Goal: Task Accomplishment & Management: Manage account settings

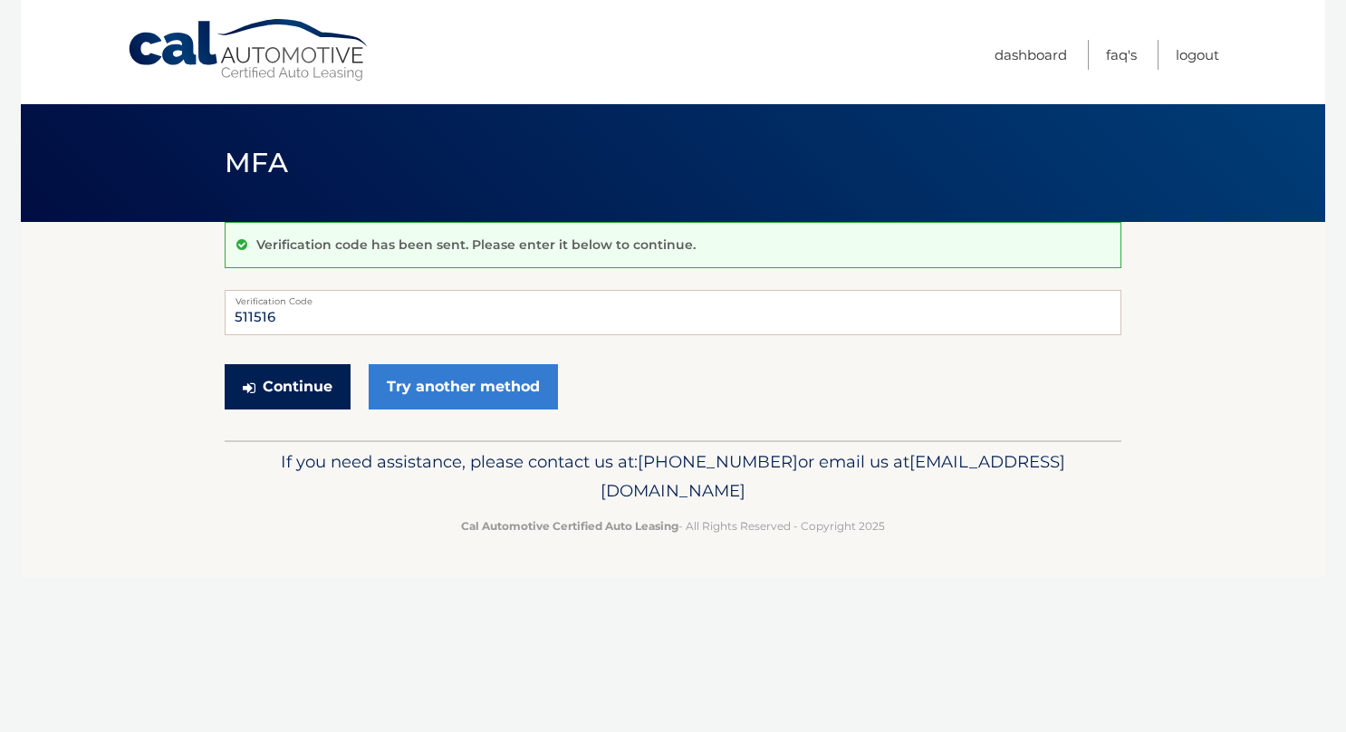
type input "511516"
click at [301, 382] on button "Continue" at bounding box center [288, 386] width 126 height 45
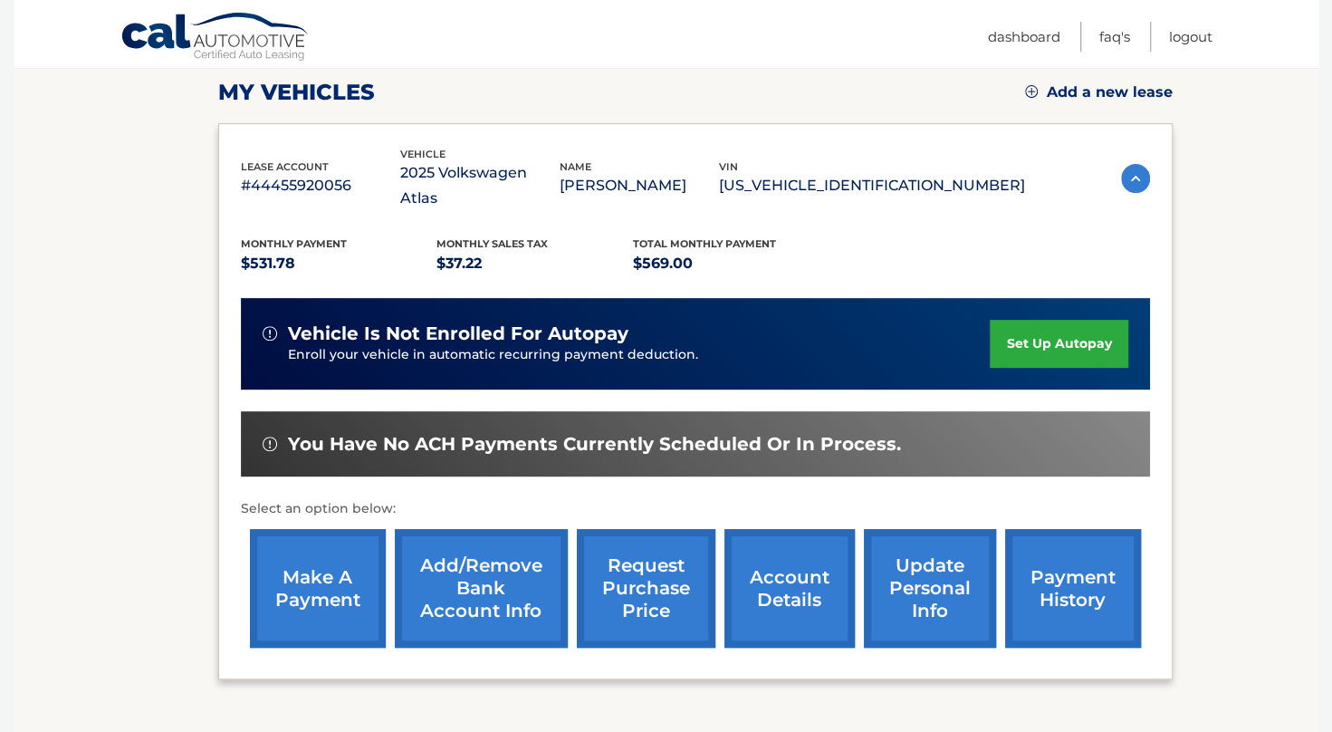
scroll to position [253, 0]
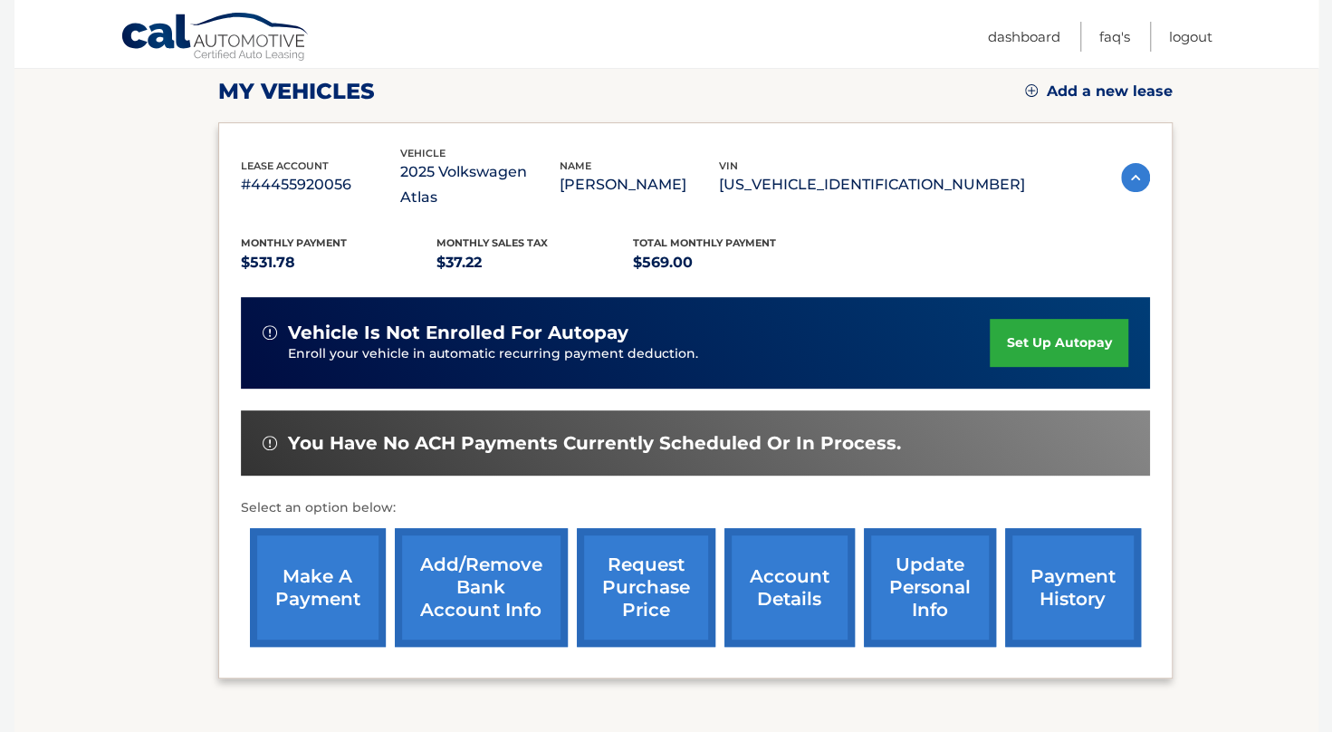
click at [1054, 551] on link "payment history" at bounding box center [1073, 587] width 136 height 119
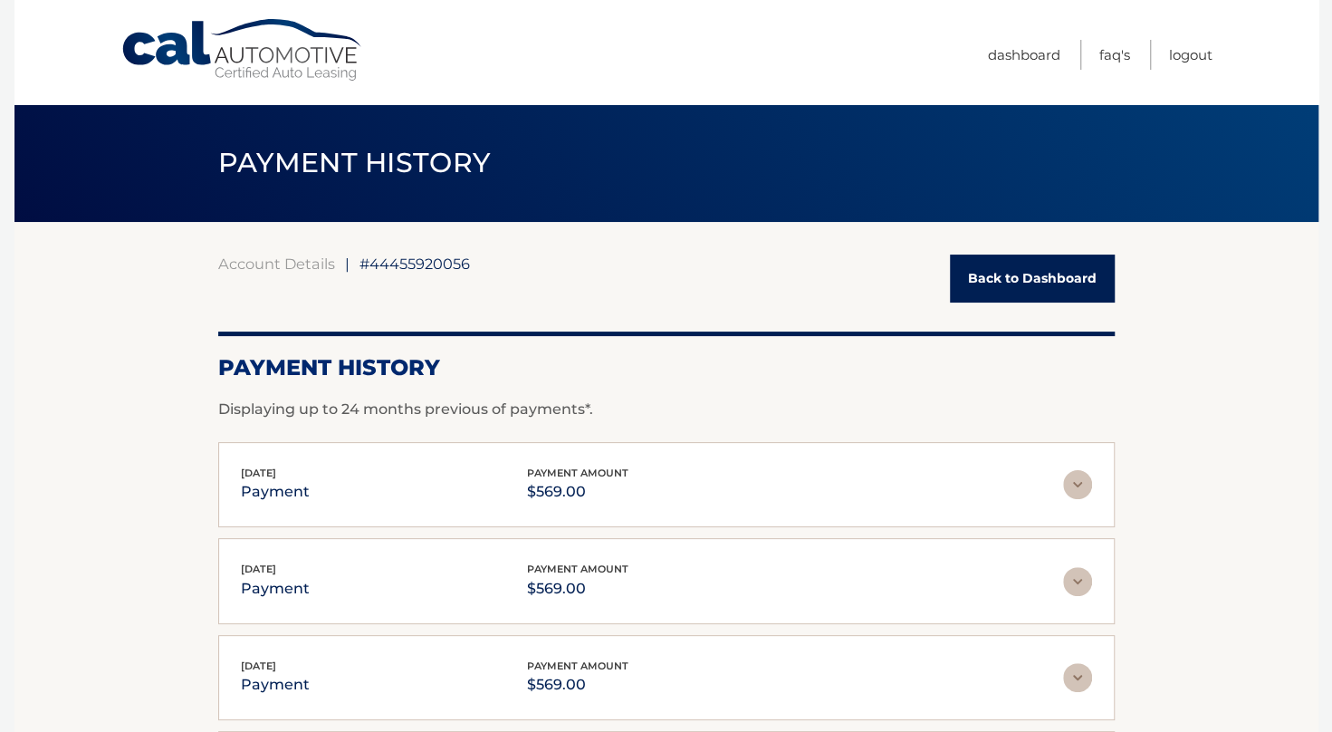
click at [1032, 271] on link "Back to Dashboard" at bounding box center [1032, 279] width 165 height 48
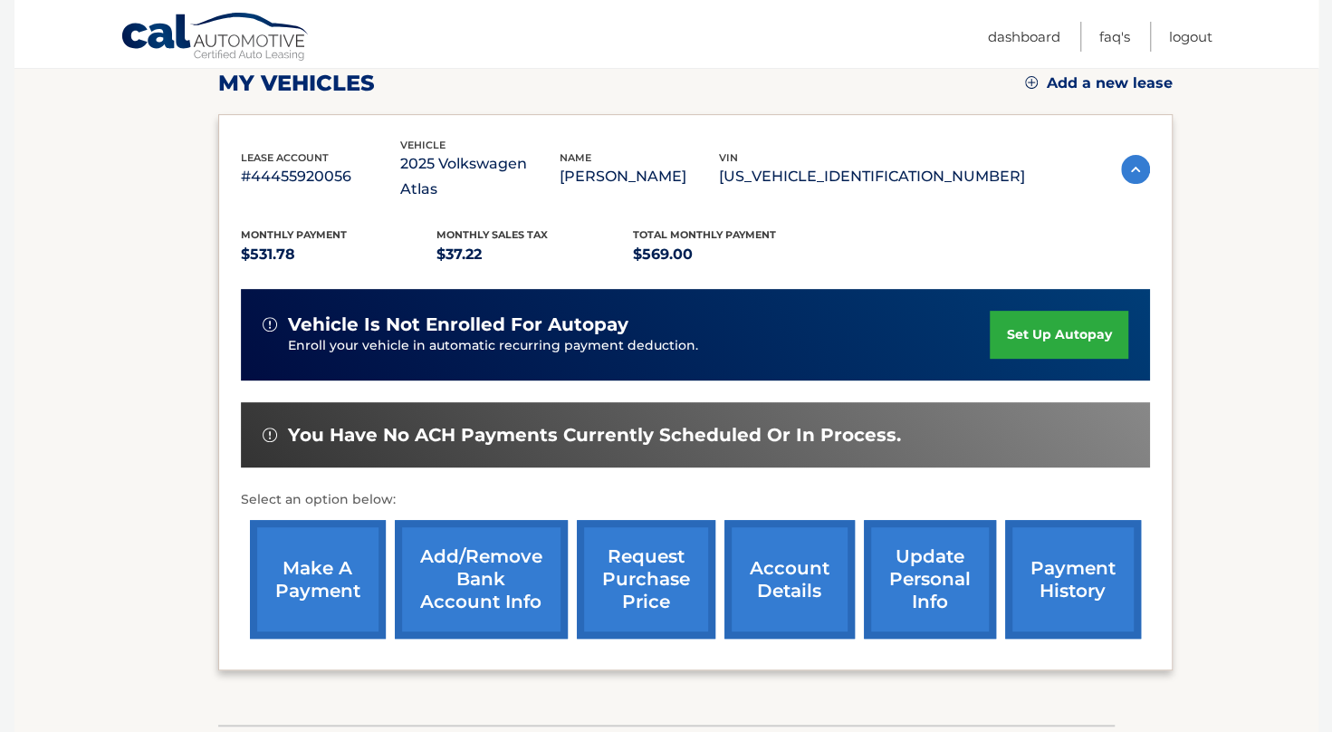
scroll to position [266, 0]
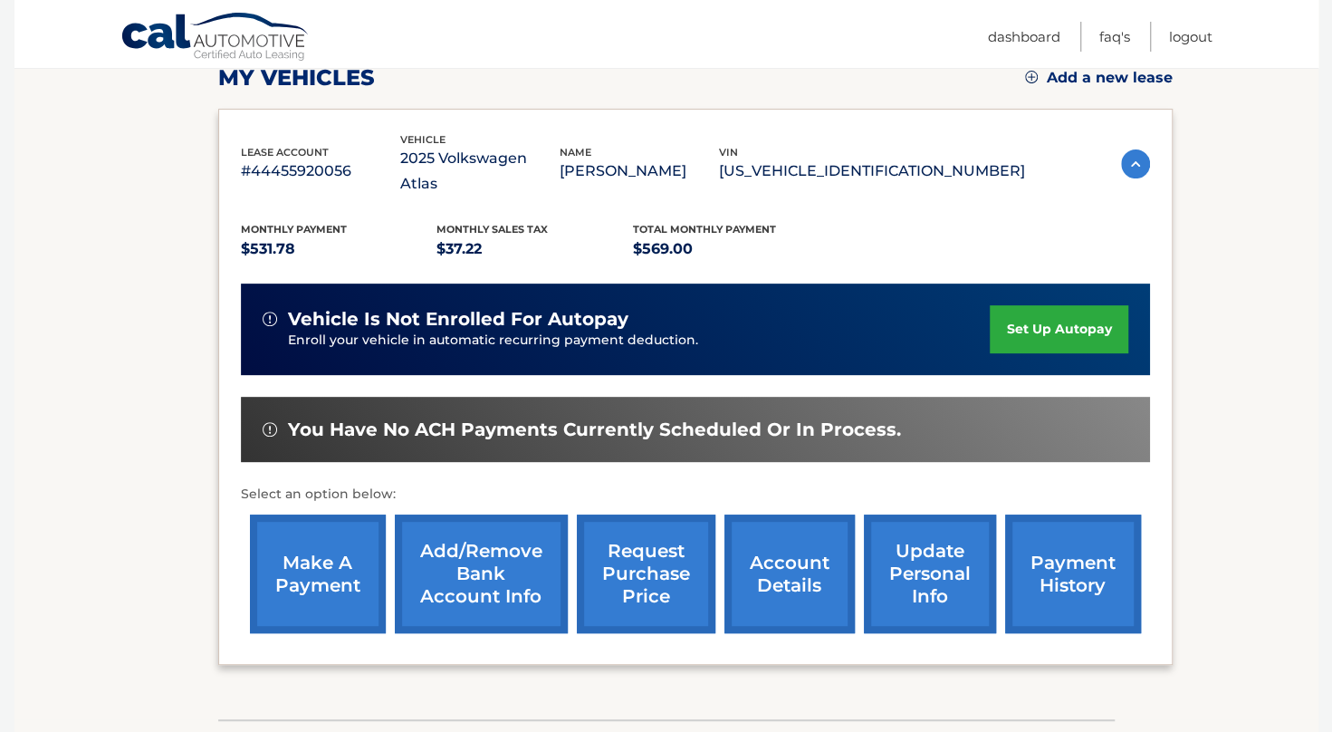
click at [1044, 305] on link "set up autopay" at bounding box center [1059, 329] width 138 height 48
click at [326, 547] on link "make a payment" at bounding box center [318, 574] width 136 height 119
click at [1060, 307] on link "set up autopay" at bounding box center [1059, 329] width 138 height 48
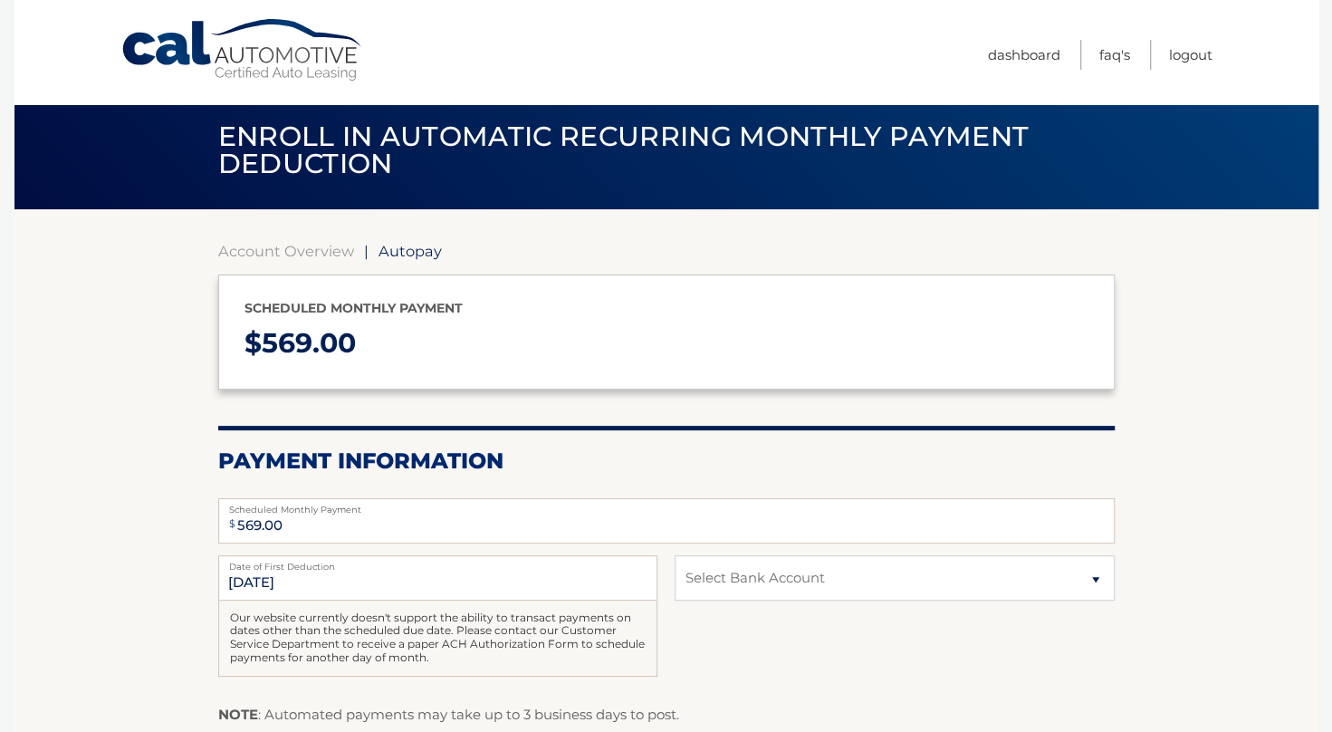
scroll to position [8, 0]
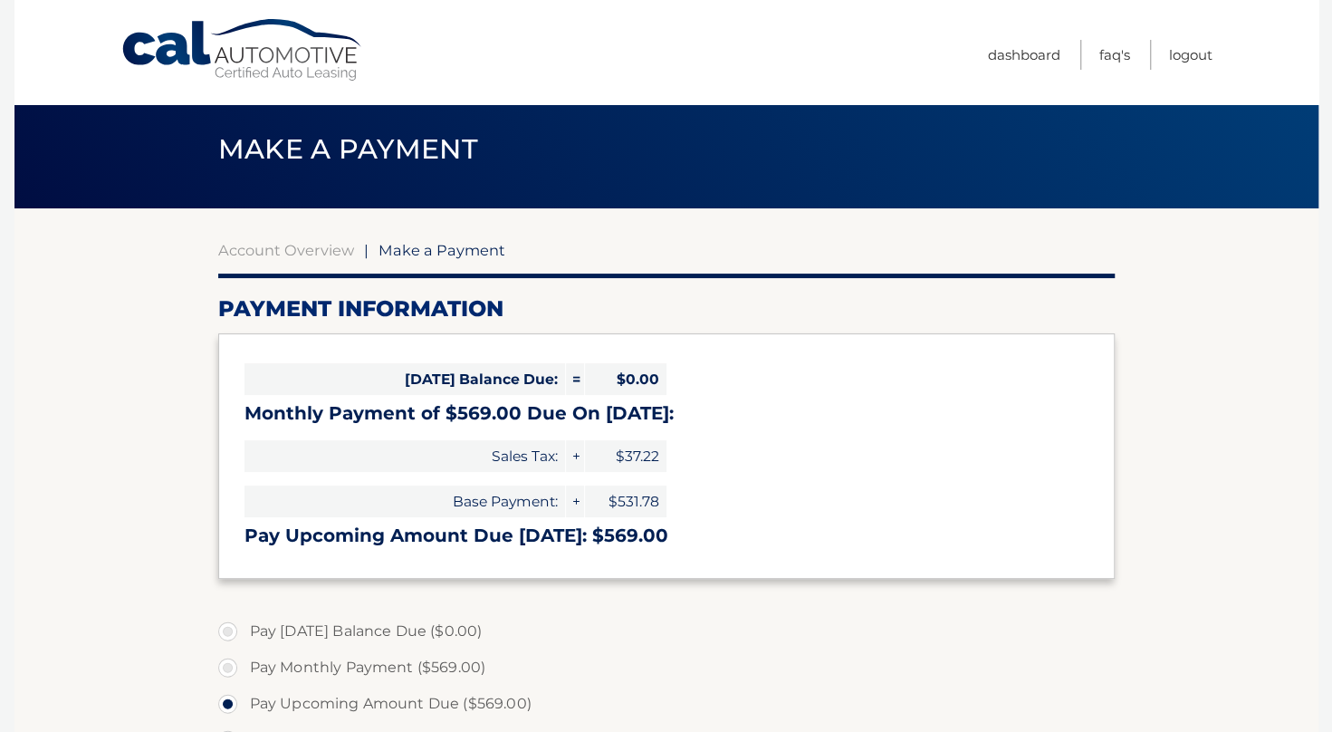
scroll to position [11, 0]
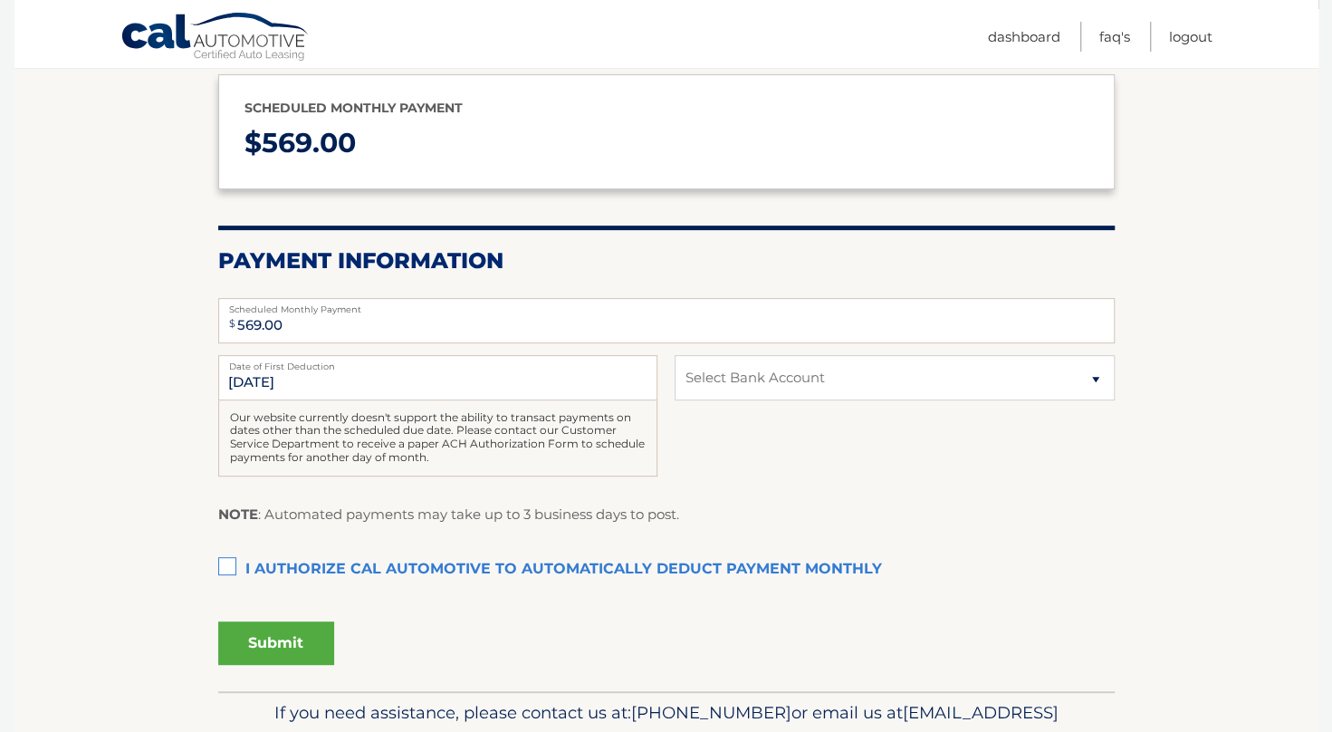
scroll to position [214, 0]
click at [770, 377] on select "Select Bank Account Checking TD BANK, NA *****7738 Checking TD BANK, NA *****77…" at bounding box center [894, 376] width 439 height 45
select select "MzkwMTIzYWMtNTI3NS00ZjUzLWFlNWMtMThlMTg1ZDgzNjIx"
click at [675, 354] on select "Select Bank Account Checking TD BANK, NA *****7738 Checking TD BANK, NA *****77…" at bounding box center [894, 376] width 439 height 45
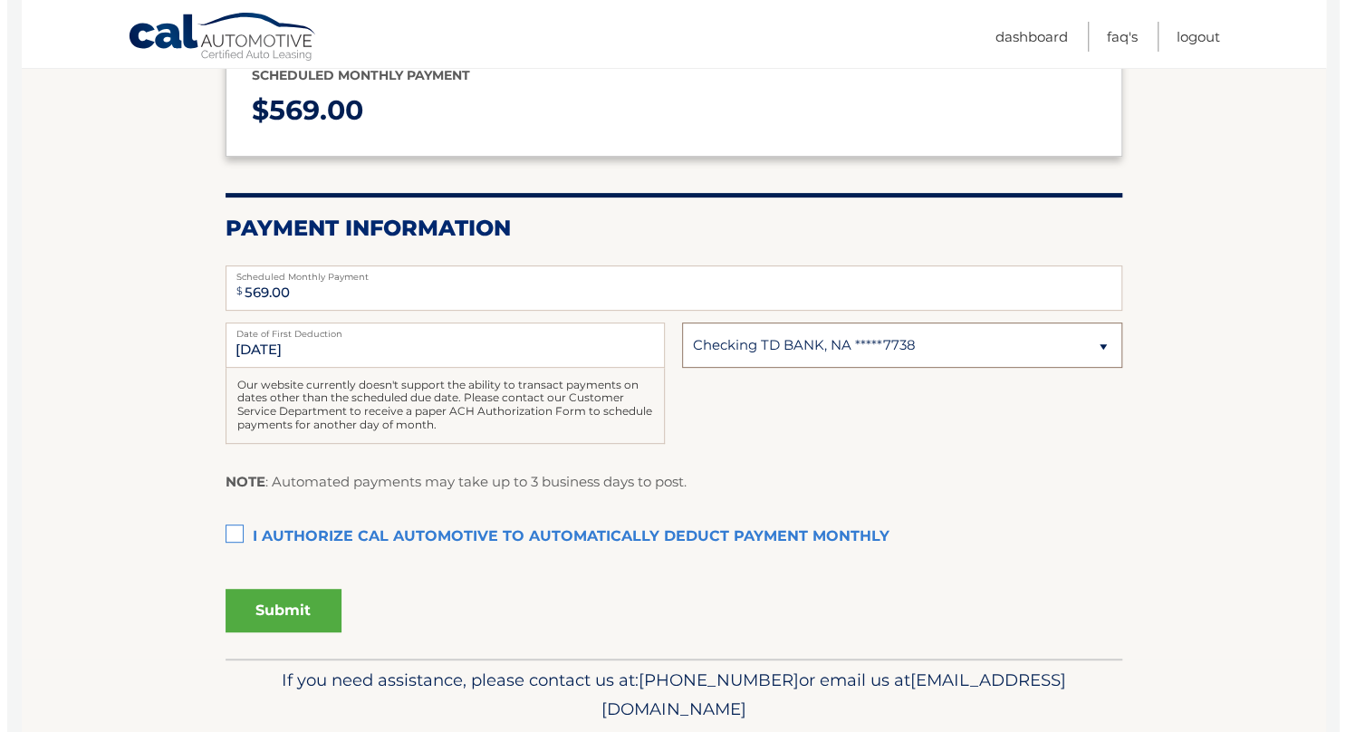
scroll to position [246, 0]
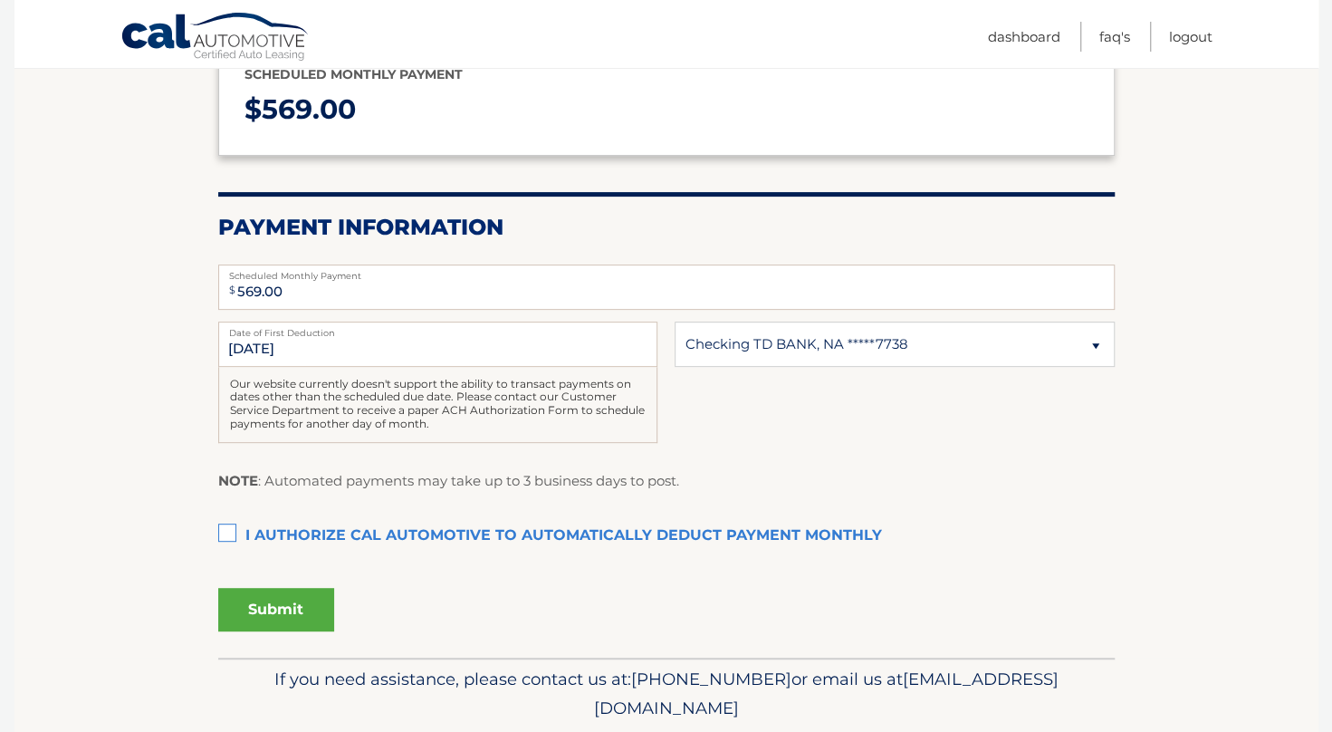
click at [230, 529] on label "I authorize cal automotive to automatically deduct payment monthly This checkbo…" at bounding box center [666, 536] width 897 height 36
click at [0, 0] on input "I authorize cal automotive to automatically deduct payment monthly This checkbo…" at bounding box center [0, 0] width 0 height 0
click at [296, 609] on button "Submit" at bounding box center [276, 609] width 116 height 43
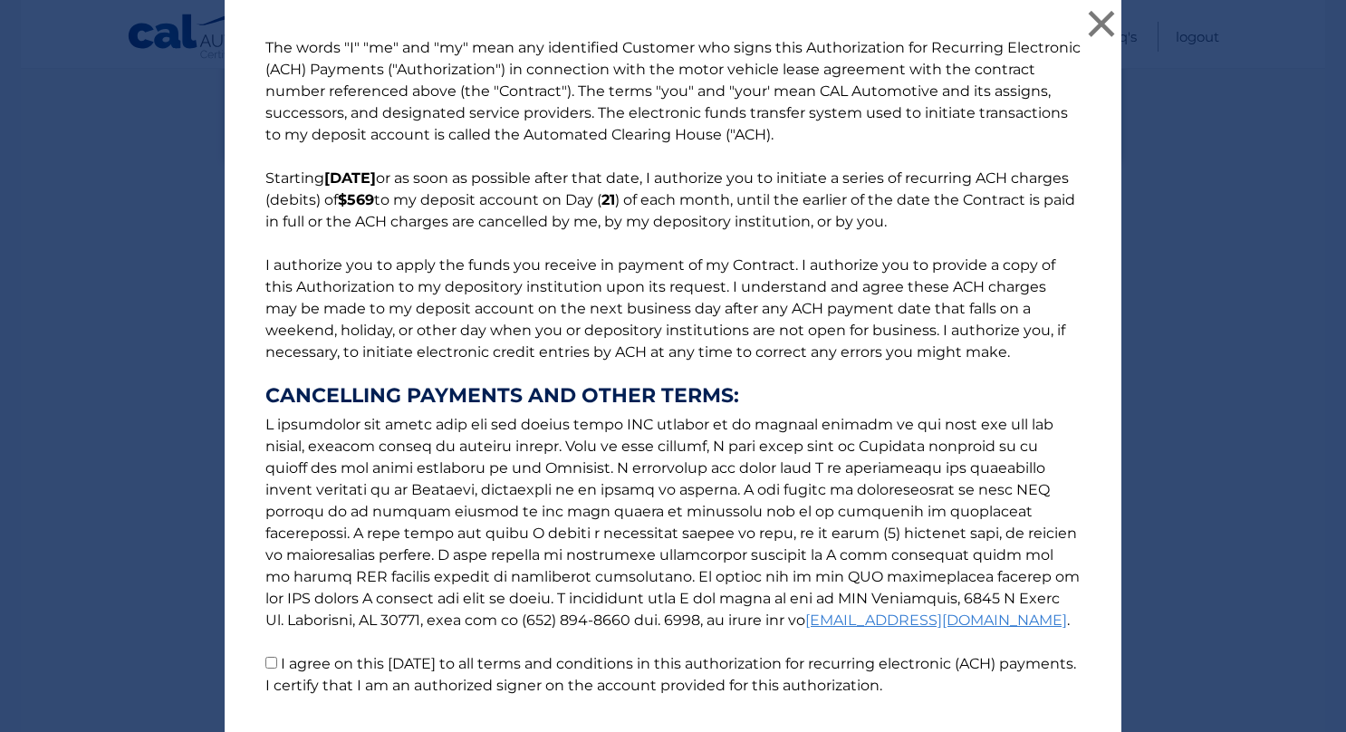
click at [257, 665] on p "The words "I" "me" and "my" mean any identified Customer who signs this Authori…" at bounding box center [672, 366] width 851 height 659
click at [265, 665] on input "I agree on this 09/13/2025 to all terms and conditions in this authorization fo…" at bounding box center [271, 663] width 12 height 12
checkbox input "true"
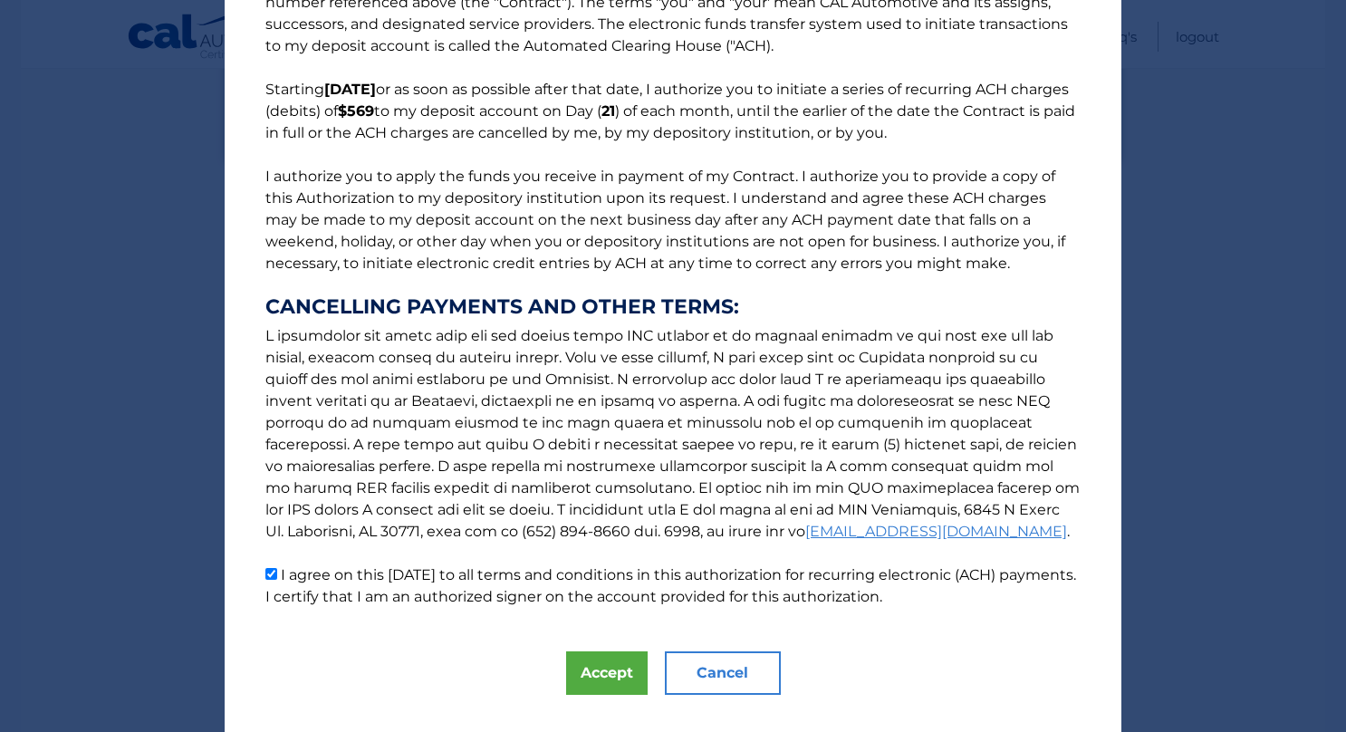
scroll to position [123, 0]
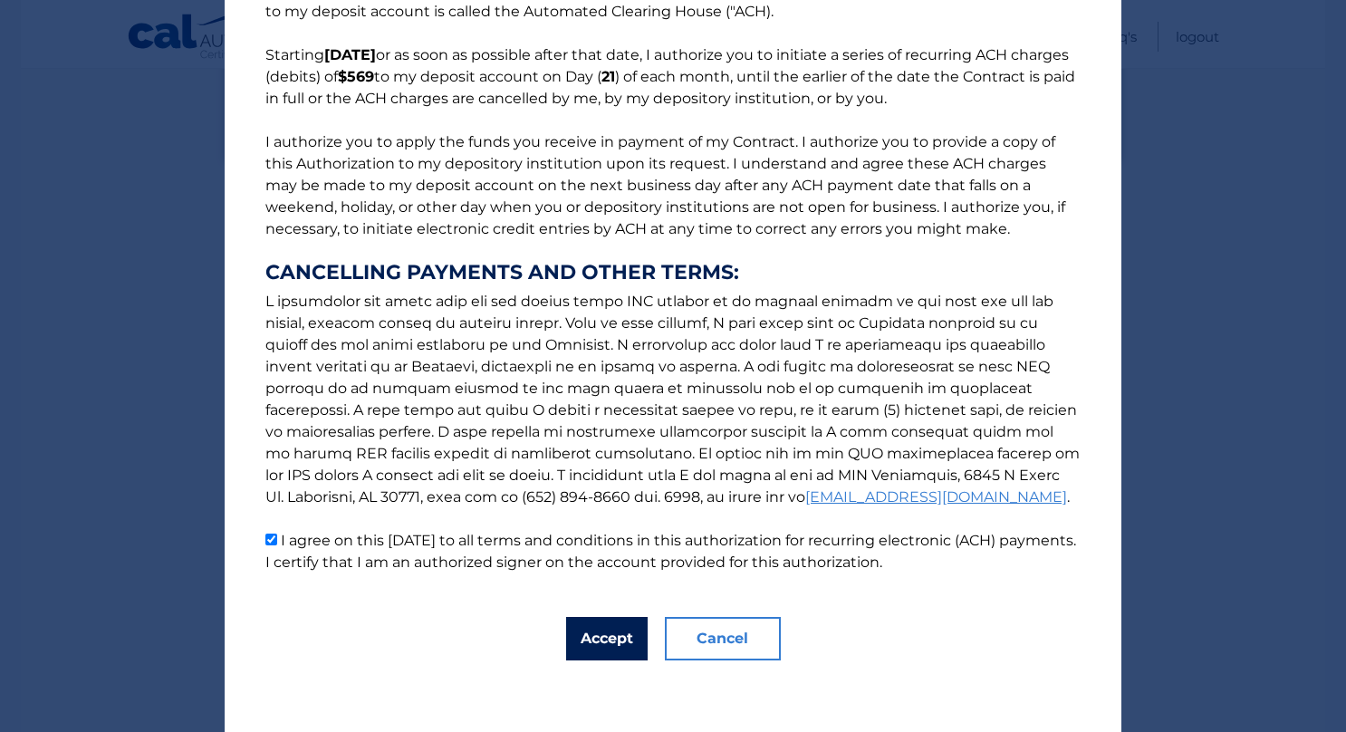
click at [589, 632] on button "Accept" at bounding box center [607, 638] width 82 height 43
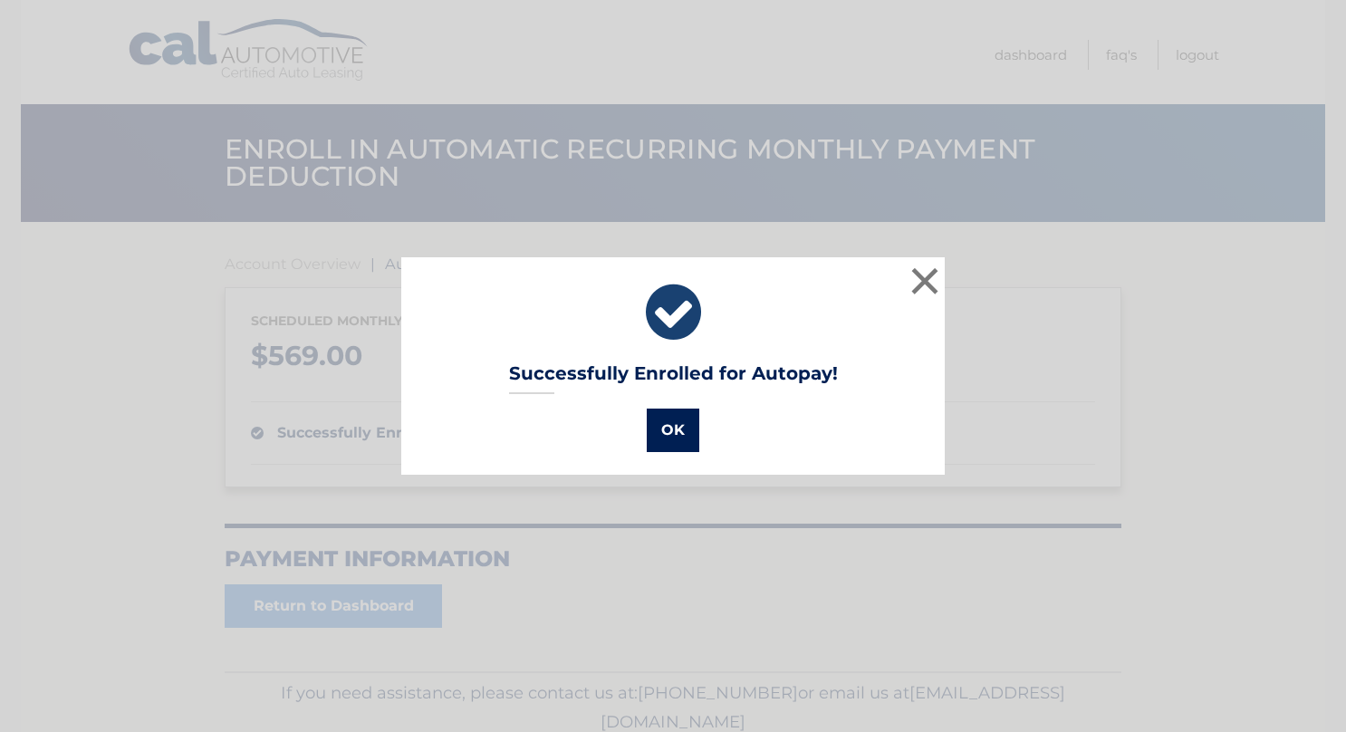
click at [676, 422] on button "OK" at bounding box center [673, 430] width 53 height 43
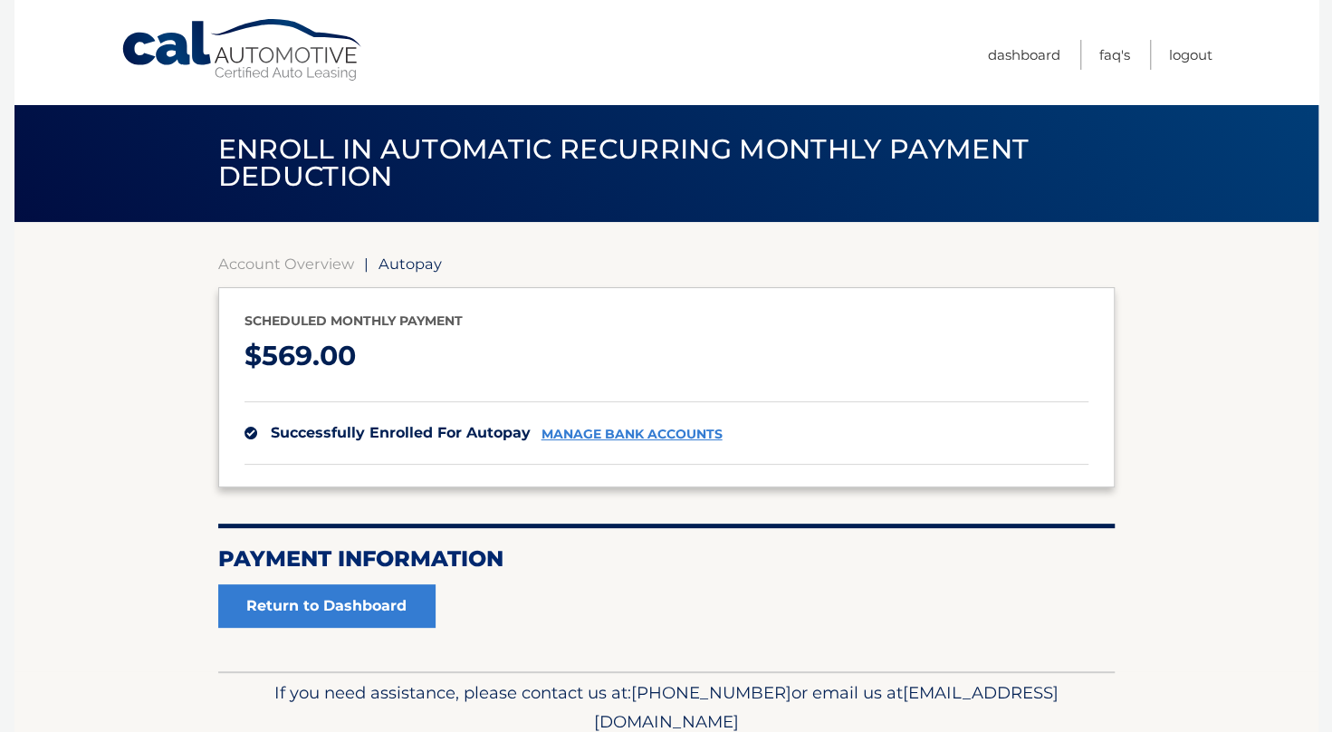
scroll to position [75, 0]
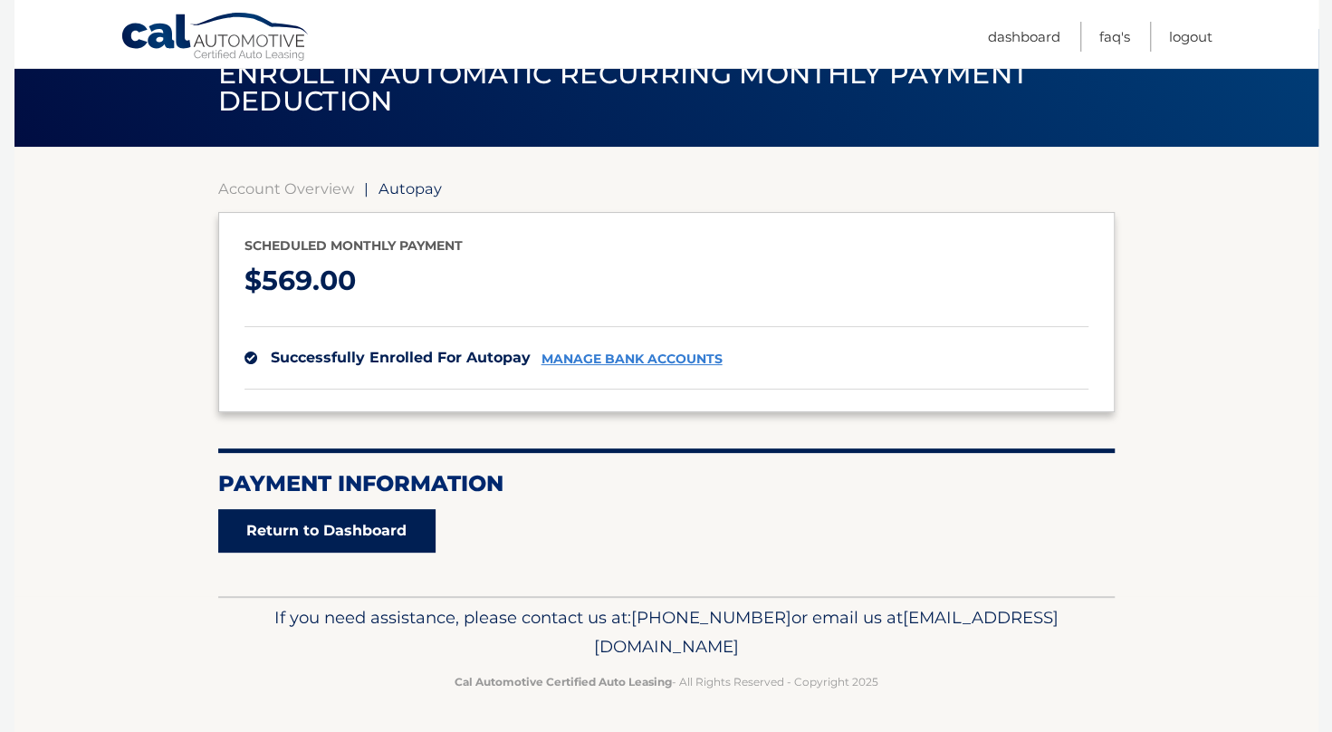
click at [383, 524] on link "Return to Dashboard" at bounding box center [326, 530] width 217 height 43
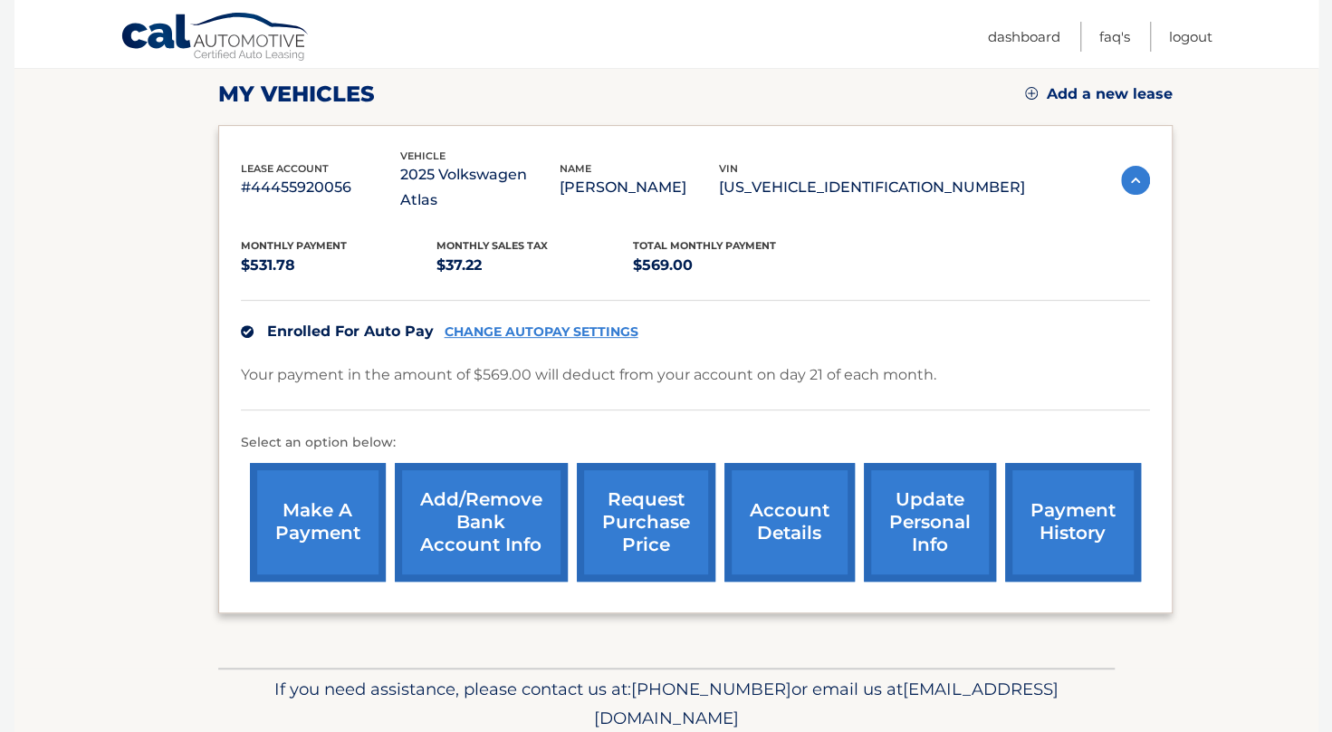
scroll to position [295, 0]
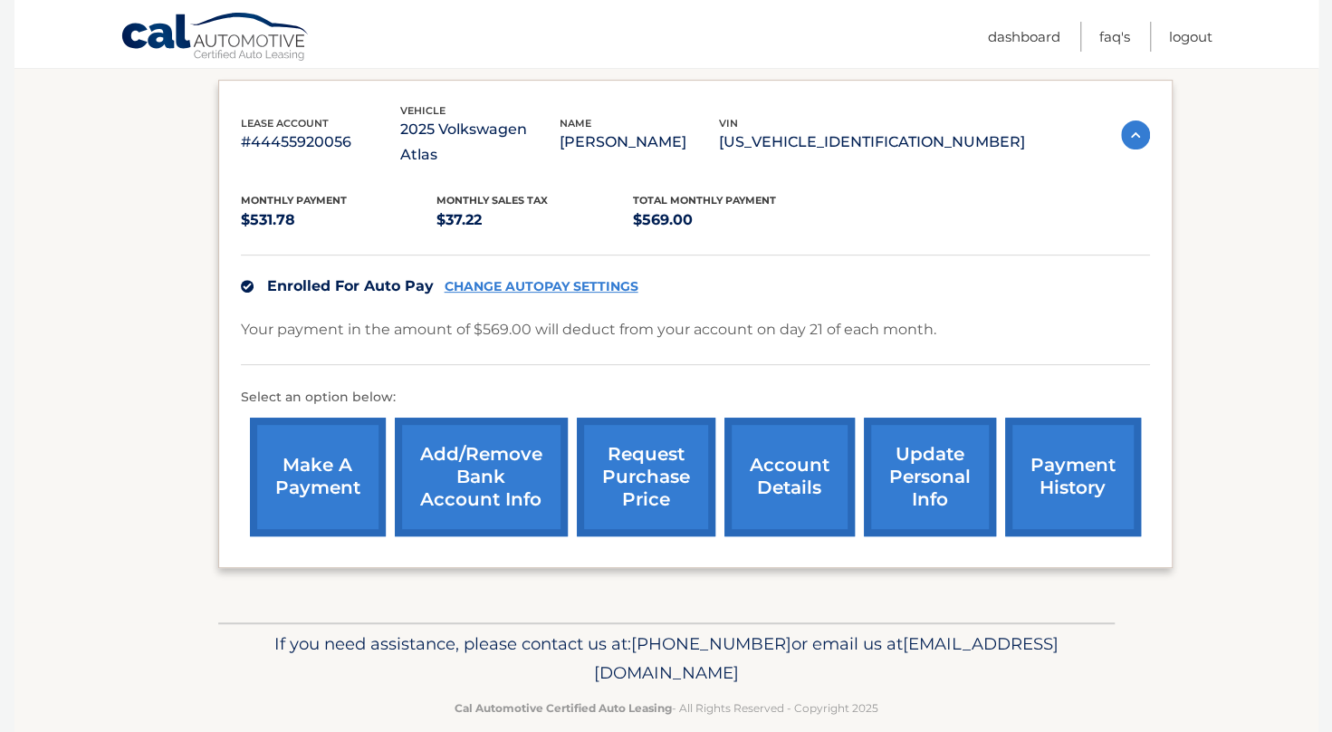
click at [1086, 441] on link "payment history" at bounding box center [1073, 477] width 136 height 119
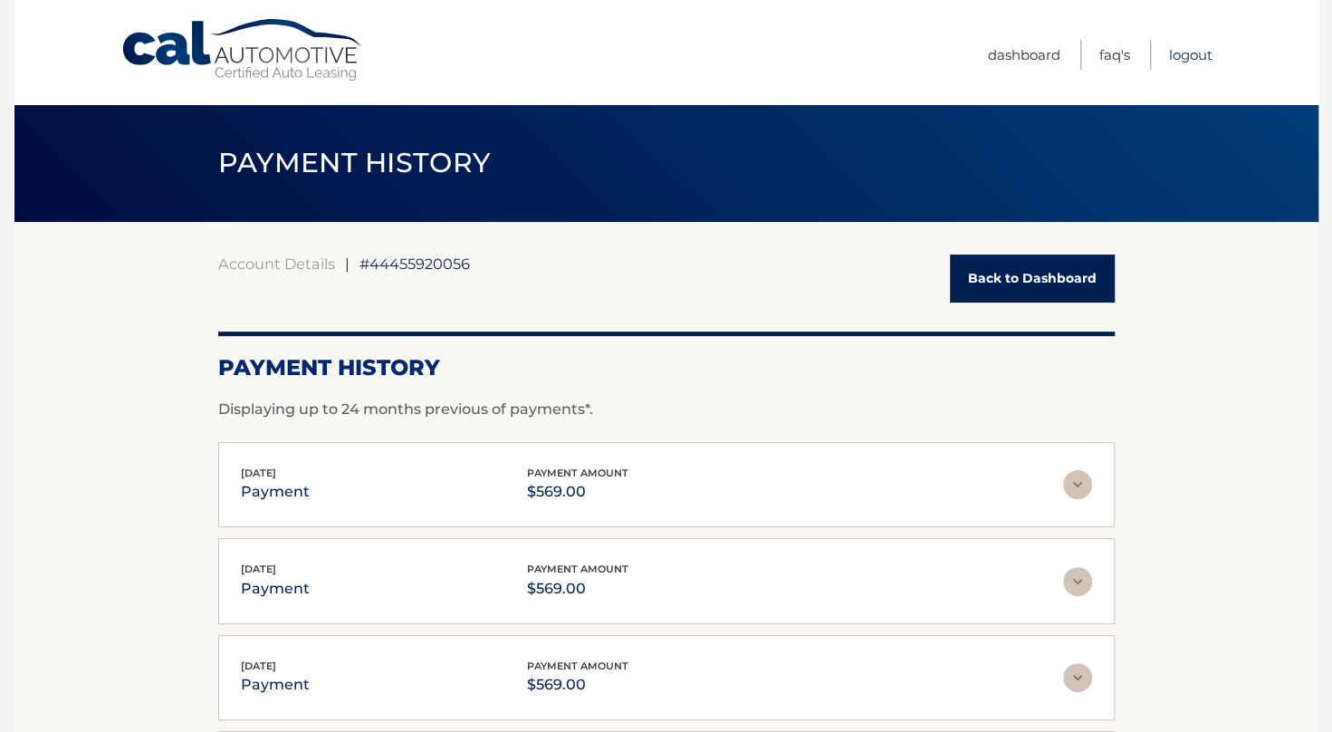
click at [1191, 51] on link "Logout" at bounding box center [1190, 55] width 43 height 30
